Goal: Transaction & Acquisition: Book appointment/travel/reservation

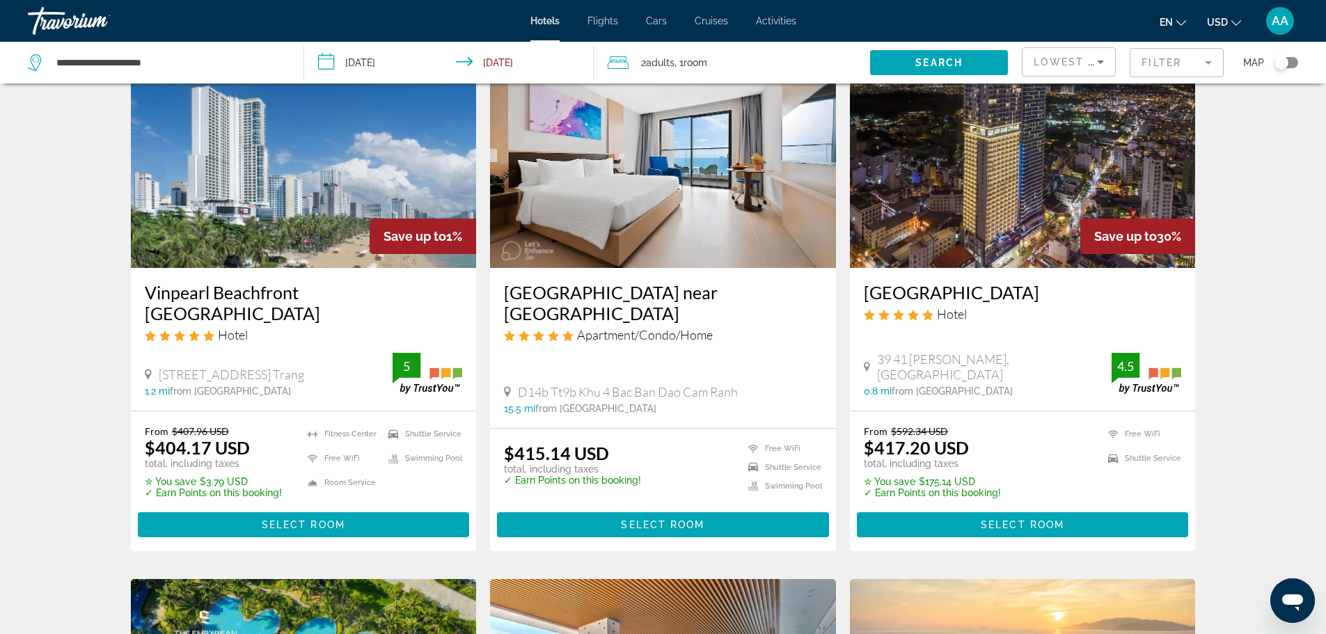
click at [242, 306] on h3 "Vinpearl Beachfront [GEOGRAPHIC_DATA]" at bounding box center [304, 303] width 318 height 42
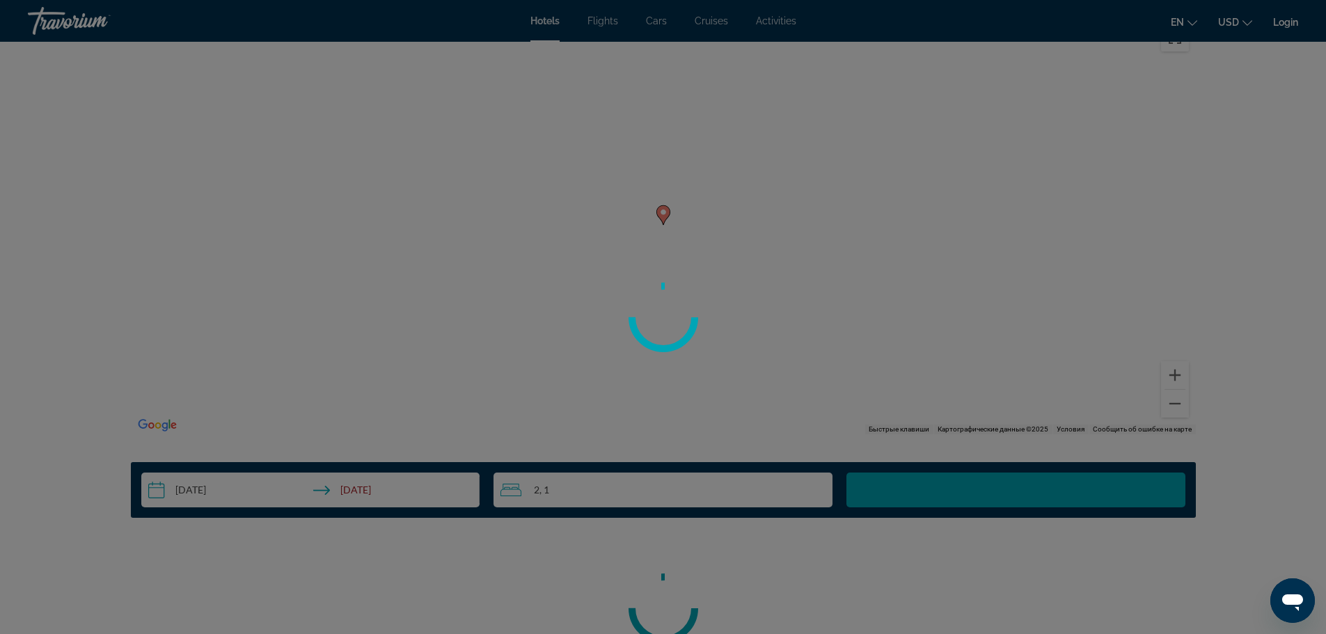
scroll to position [936, 0]
